Goal: Check status

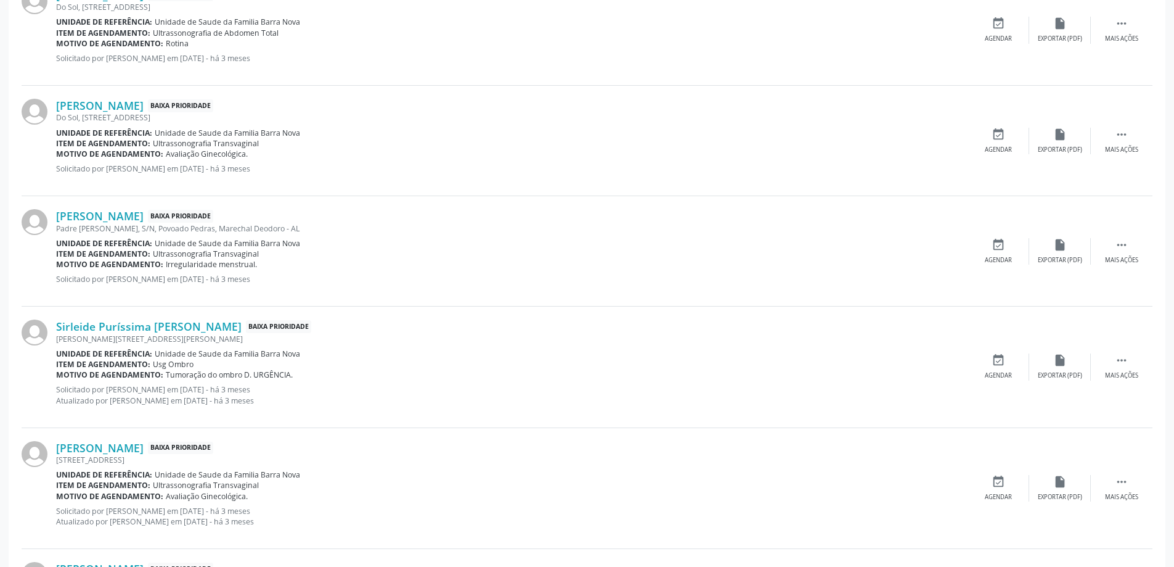
scroll to position [925, 0]
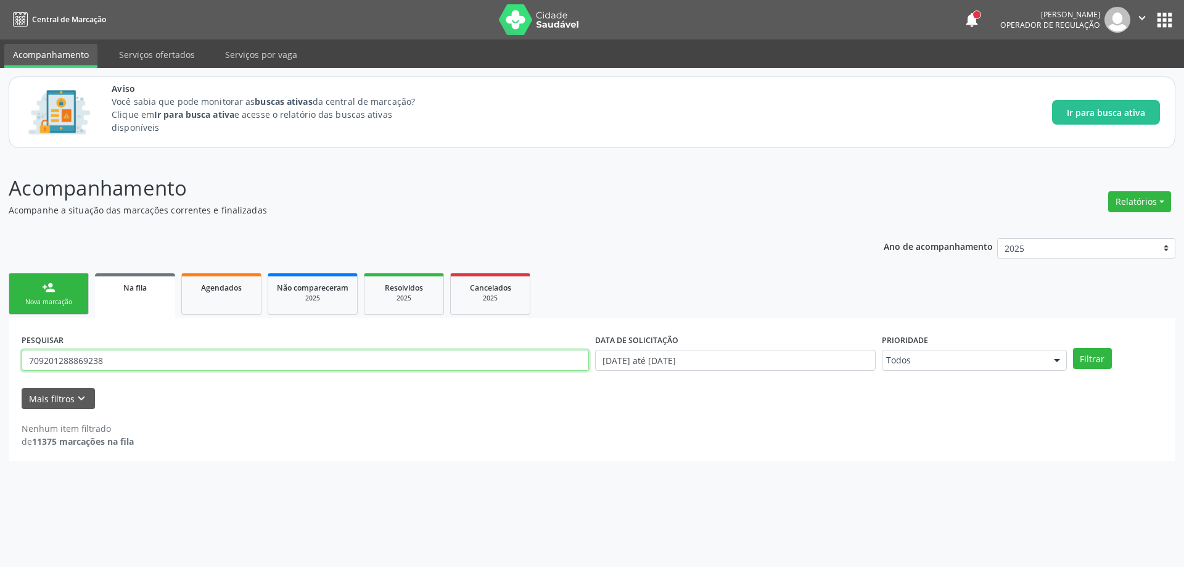
click at [118, 360] on input "709201288869238" at bounding box center [305, 360] width 567 height 21
type input "7"
paste input "704203748924580"
click at [1084, 361] on button "Filtrar" at bounding box center [1092, 358] width 39 height 21
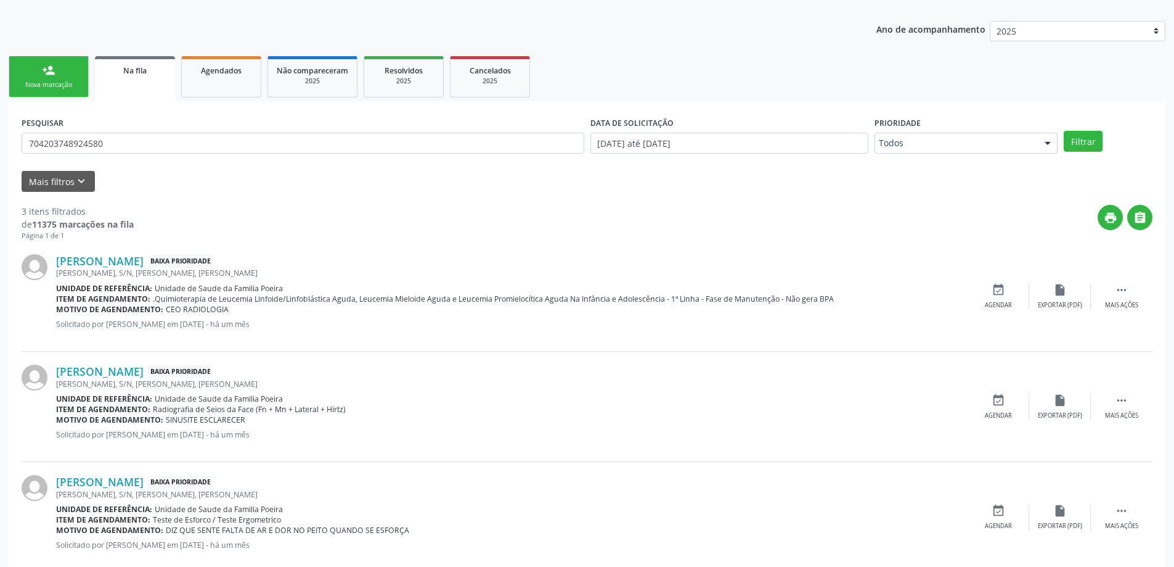
scroll to position [244, 0]
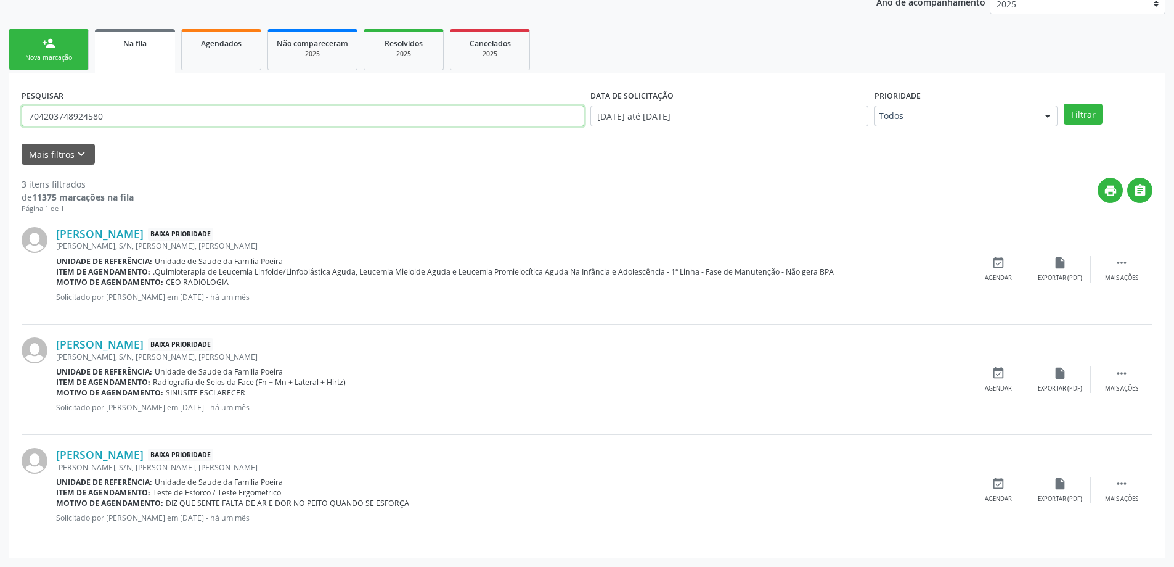
click at [139, 117] on input "704203748924580" at bounding box center [303, 115] width 563 height 21
type input "7"
paste input "704601115321325"
type input "704601115321325"
click at [1085, 116] on button "Filtrar" at bounding box center [1083, 114] width 39 height 21
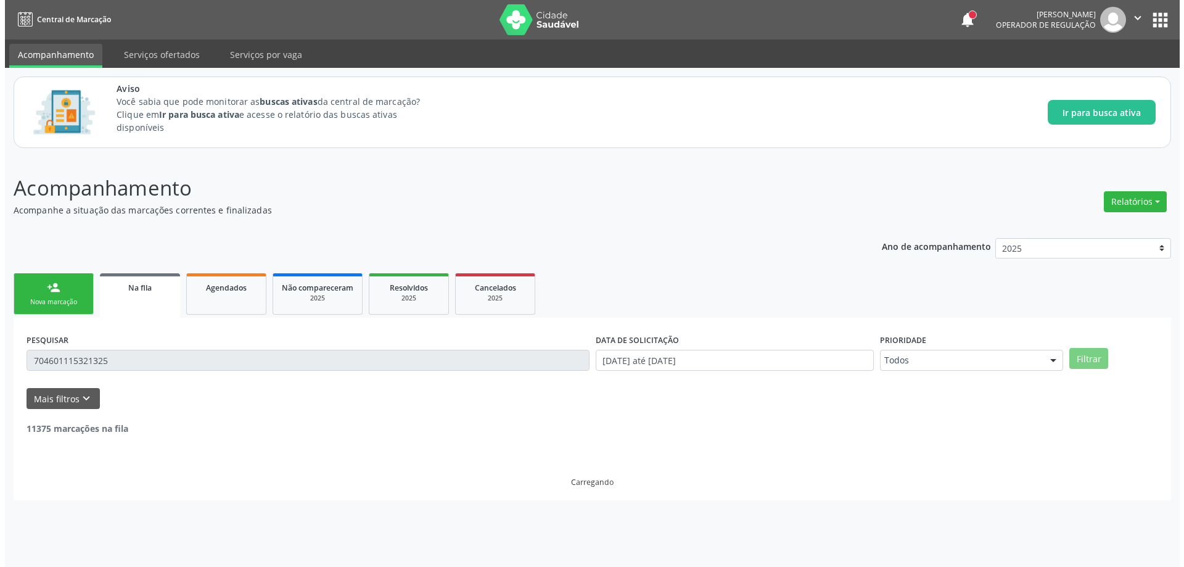
scroll to position [0, 0]
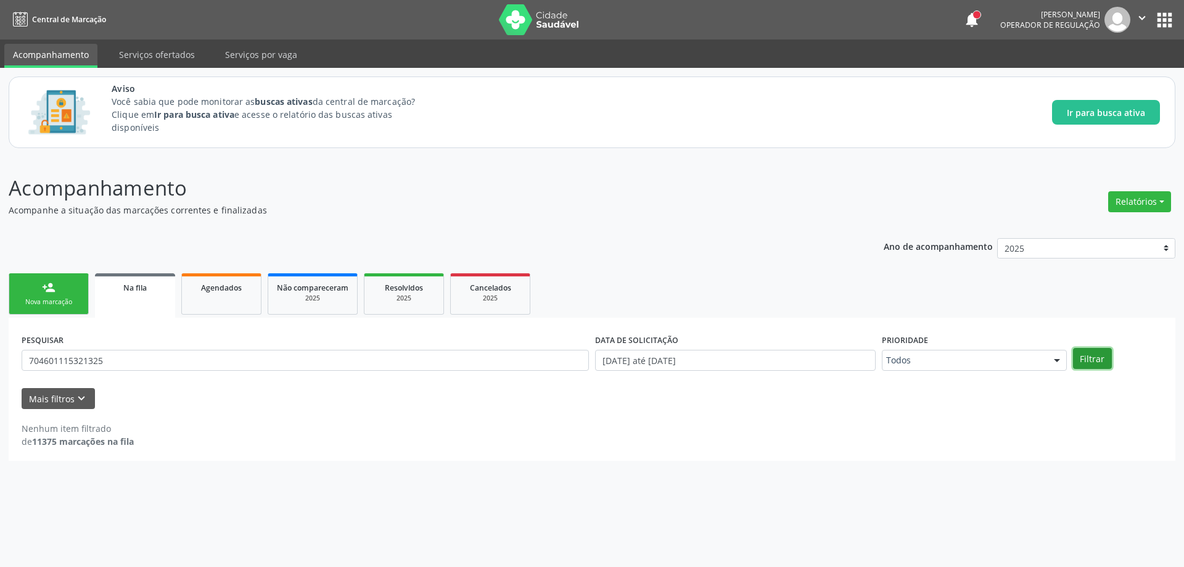
click at [1078, 362] on button "Filtrar" at bounding box center [1092, 358] width 39 height 21
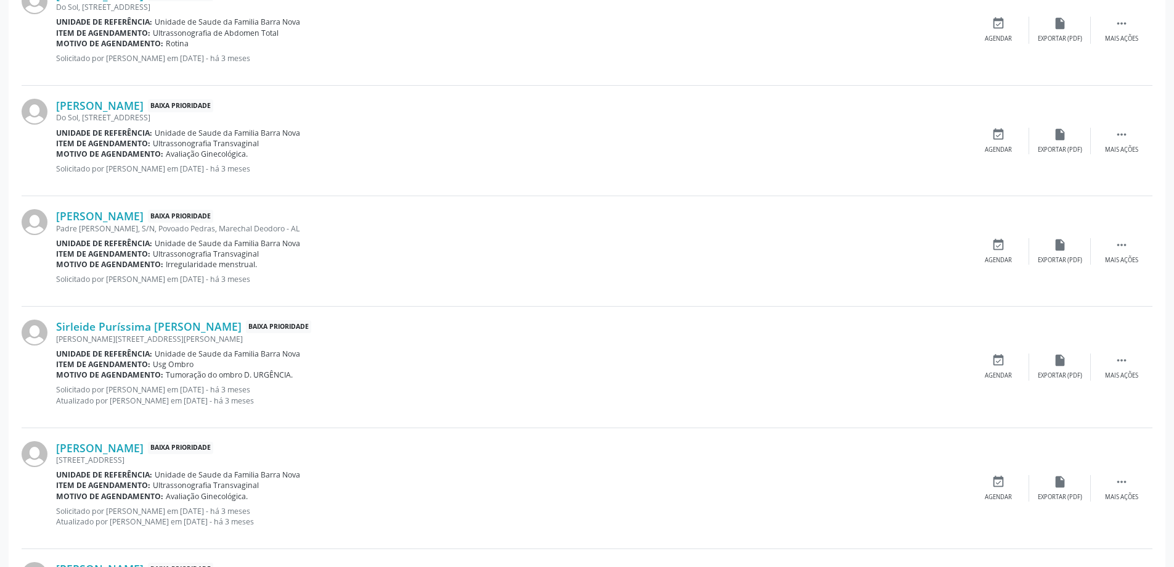
scroll to position [925, 0]
